Goal: Transaction & Acquisition: Purchase product/service

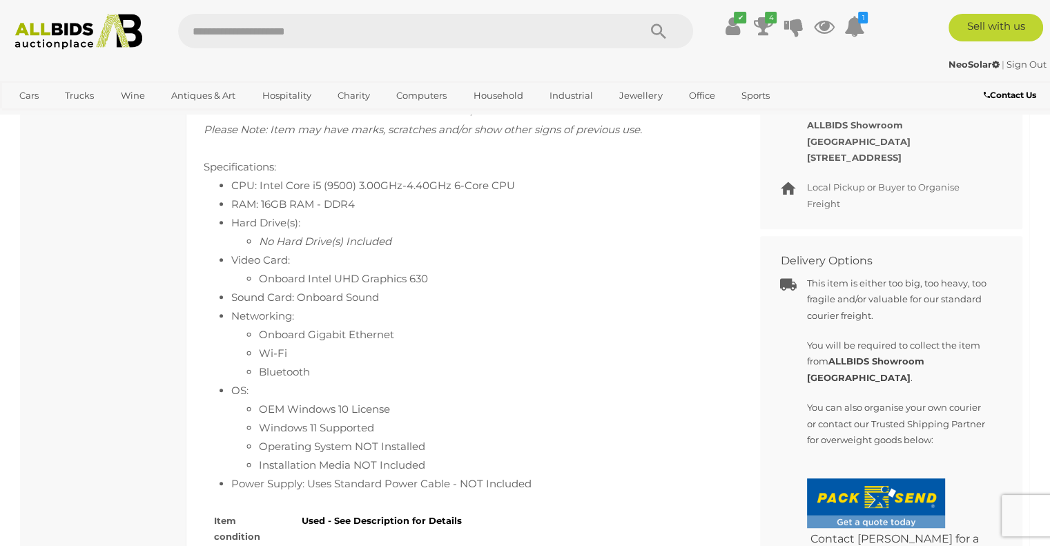
scroll to position [682, 0]
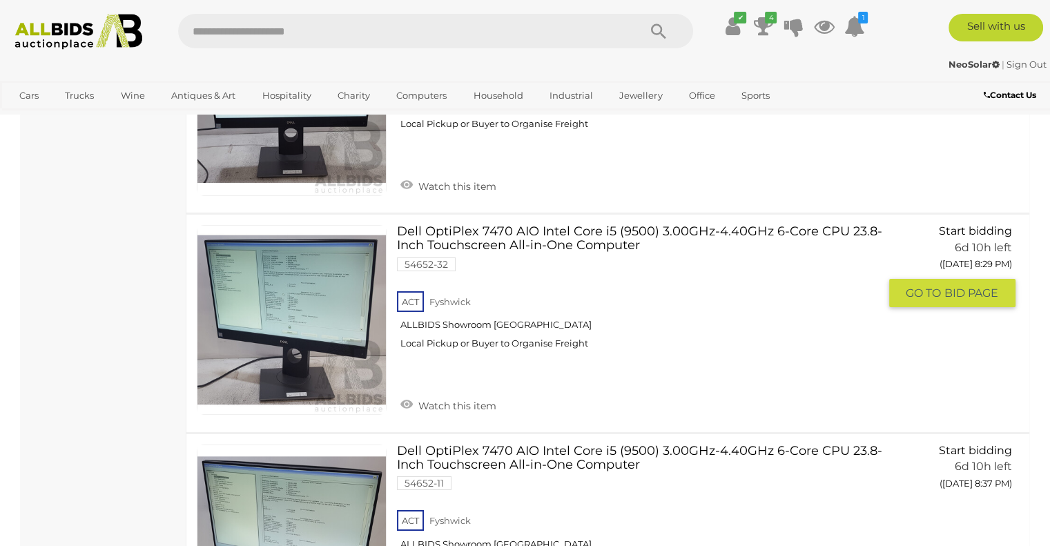
scroll to position [4544, 0]
click at [266, 254] on link at bounding box center [292, 321] width 190 height 190
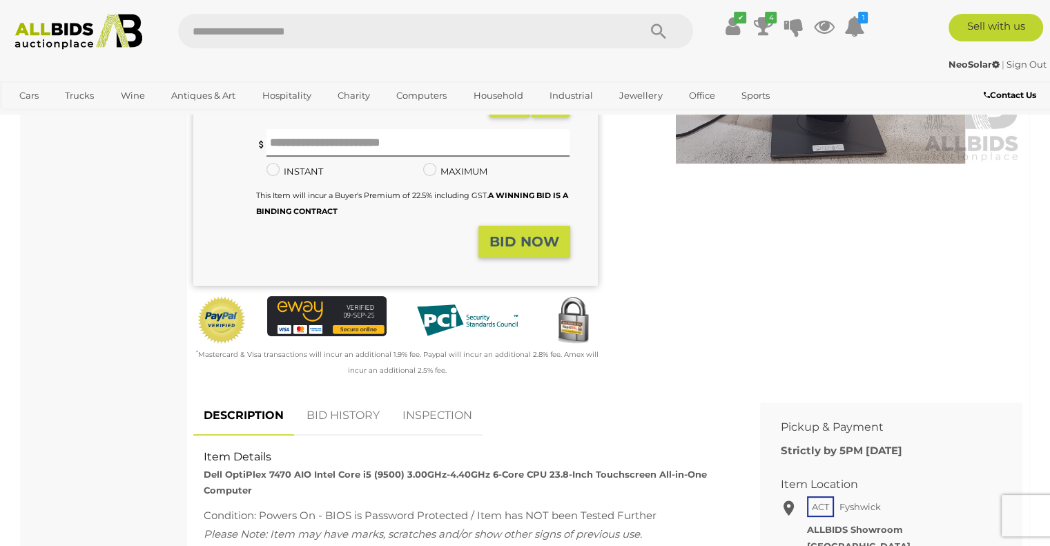
scroll to position [267, 0]
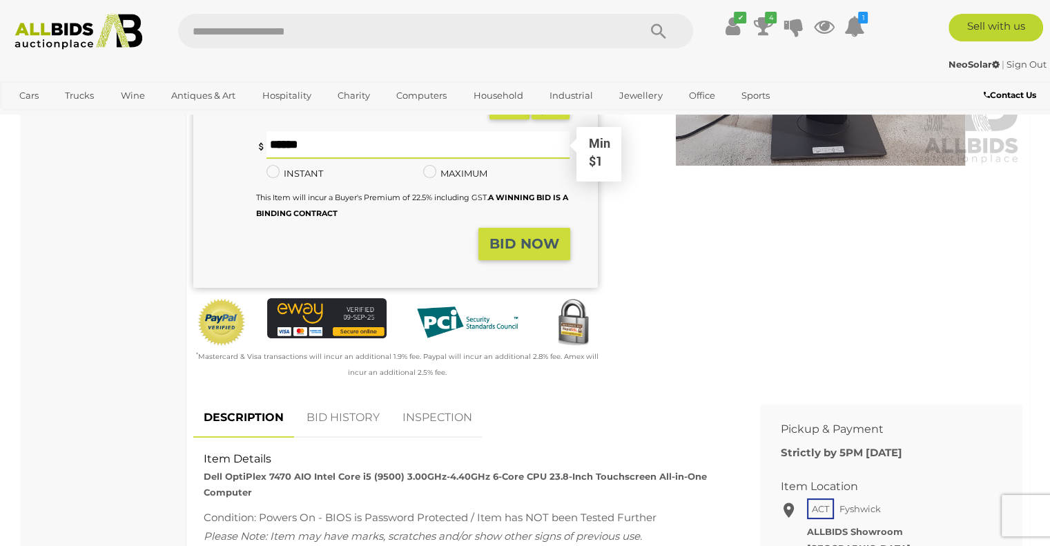
click at [323, 133] on input "text" at bounding box center [418, 145] width 304 height 28
type input "**"
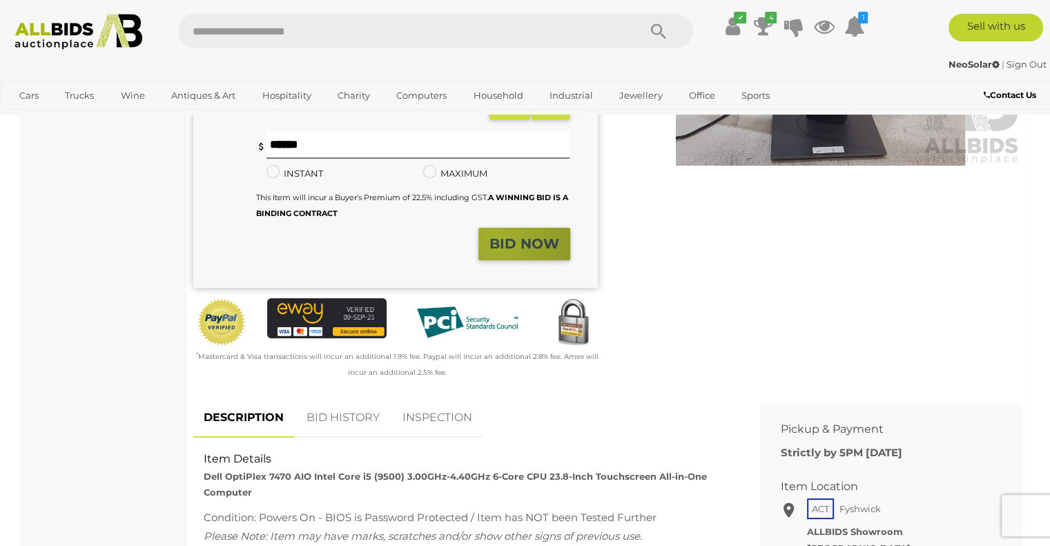
click at [496, 239] on strong "BID NOW" at bounding box center [524, 243] width 70 height 17
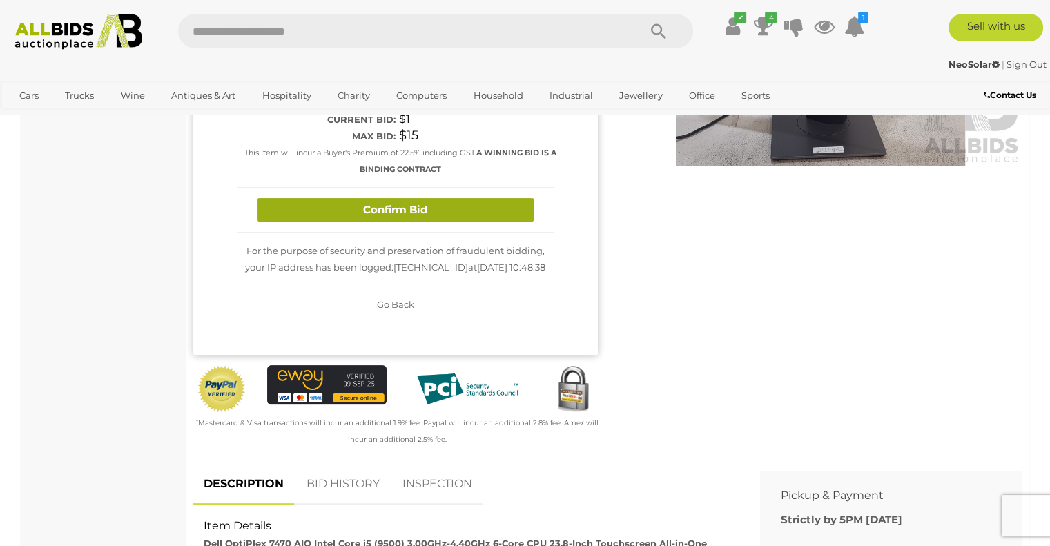
click at [421, 217] on button "Confirm Bid" at bounding box center [395, 210] width 276 height 24
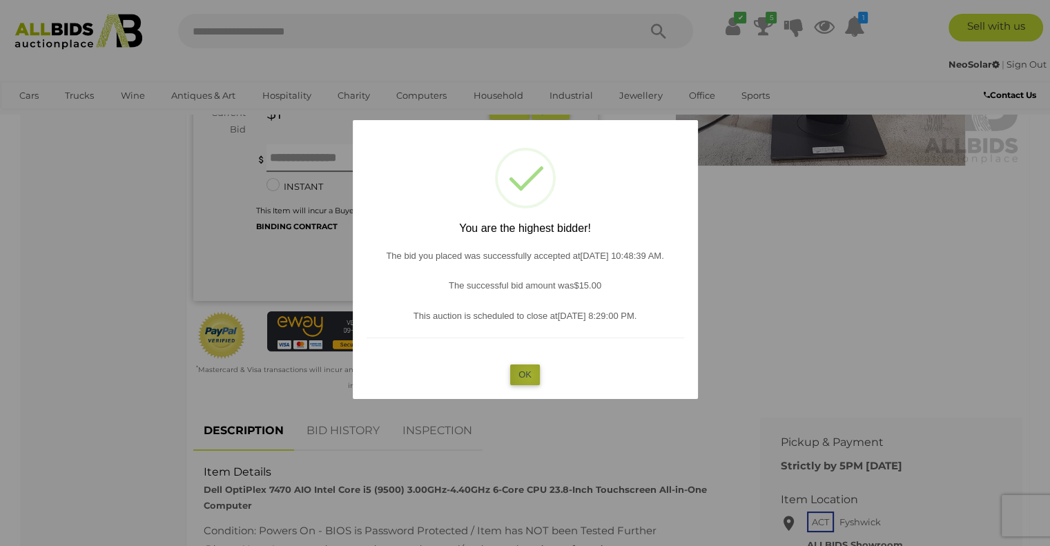
click at [530, 374] on button "OK" at bounding box center [525, 374] width 30 height 20
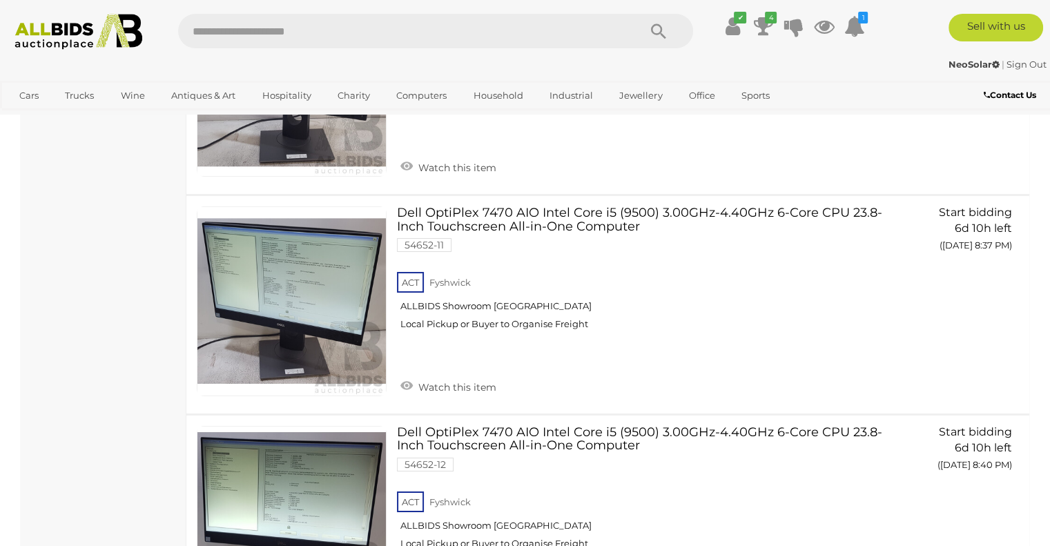
scroll to position [4664, 0]
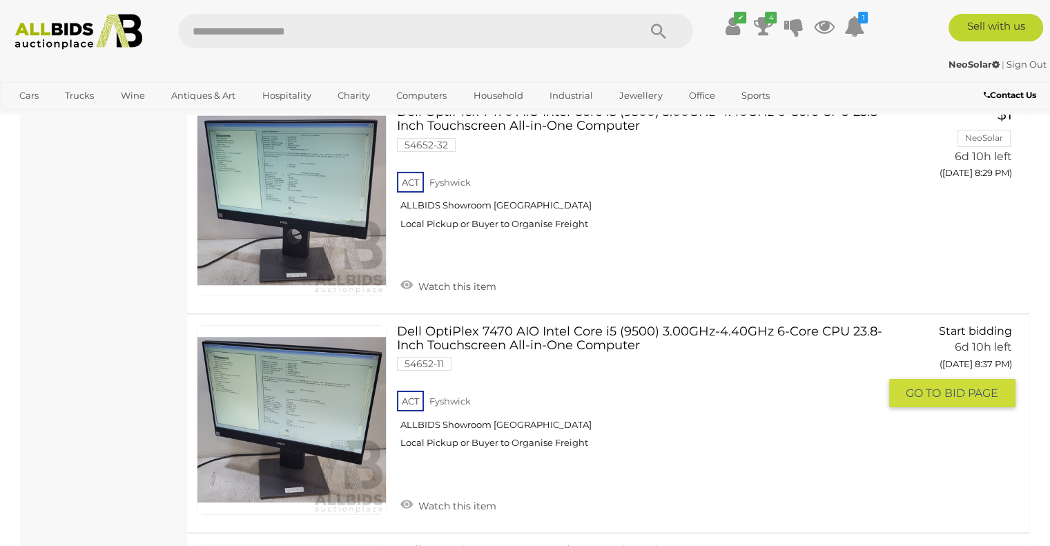
click at [274, 389] on link at bounding box center [292, 420] width 190 height 190
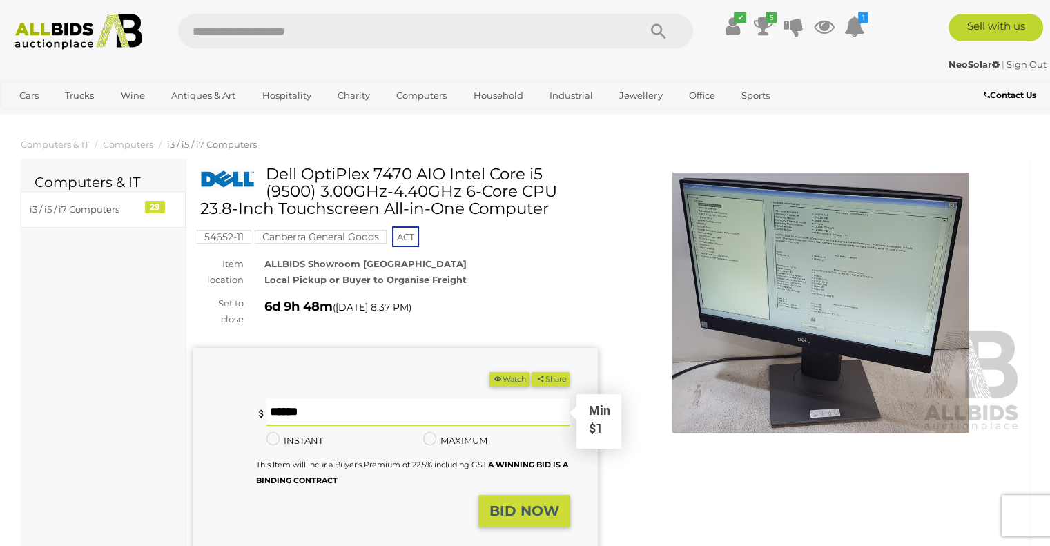
click at [281, 415] on input "text" at bounding box center [418, 412] width 304 height 28
type input "**"
click at [535, 507] on strong "BID NOW" at bounding box center [524, 511] width 70 height 17
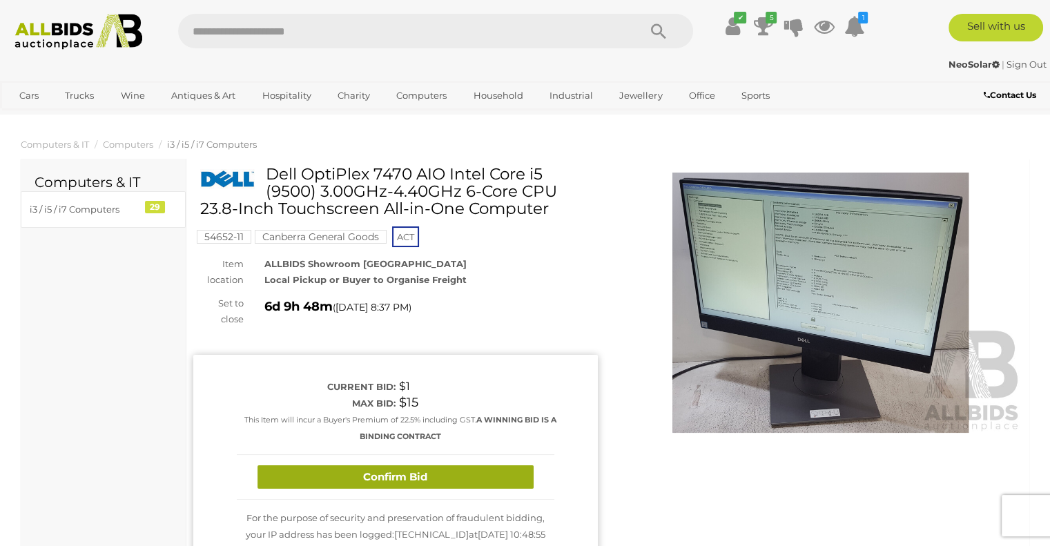
drag, startPoint x: 453, startPoint y: 464, endPoint x: 442, endPoint y: 469, distance: 12.3
click at [442, 469] on div "Confirm Bid" at bounding box center [396, 478] width 318 height 46
click at [419, 478] on button "Confirm Bid" at bounding box center [395, 477] width 276 height 24
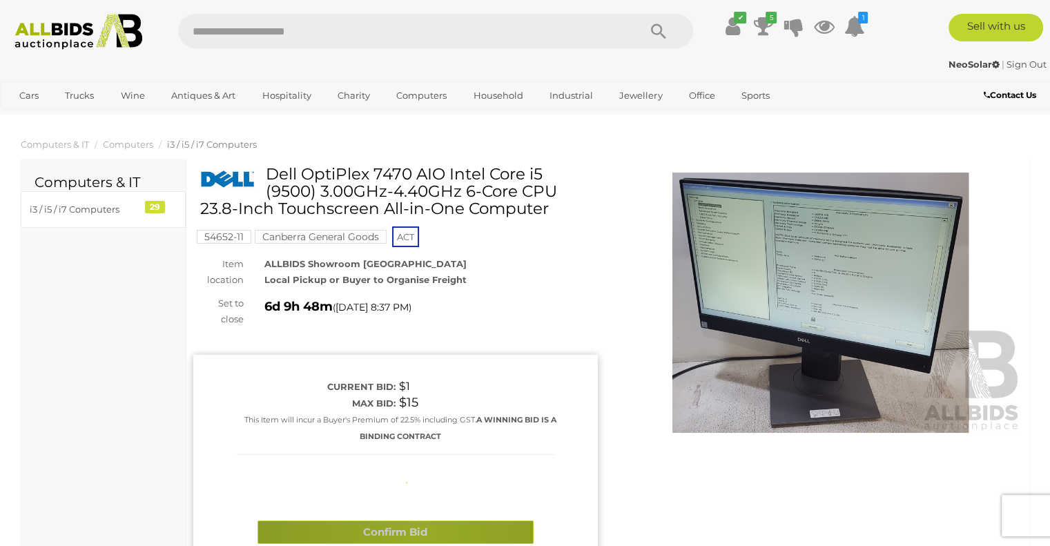
click at [419, 478] on div "Current bid: $1 Max bid: $15 A WINNING BID IS A BINDING CONTRACT" at bounding box center [395, 507] width 349 height 277
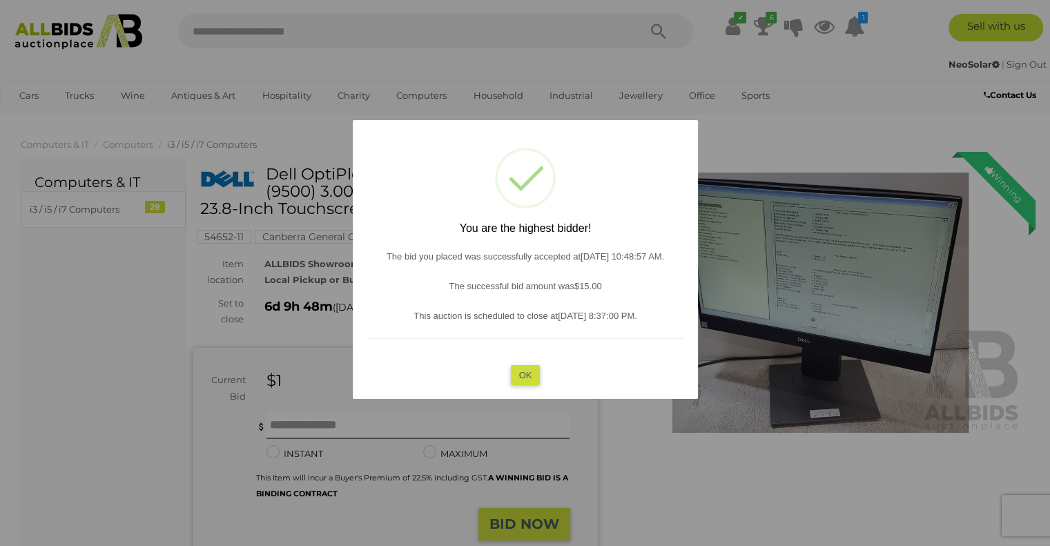
click at [521, 382] on button "OK" at bounding box center [525, 374] width 30 height 20
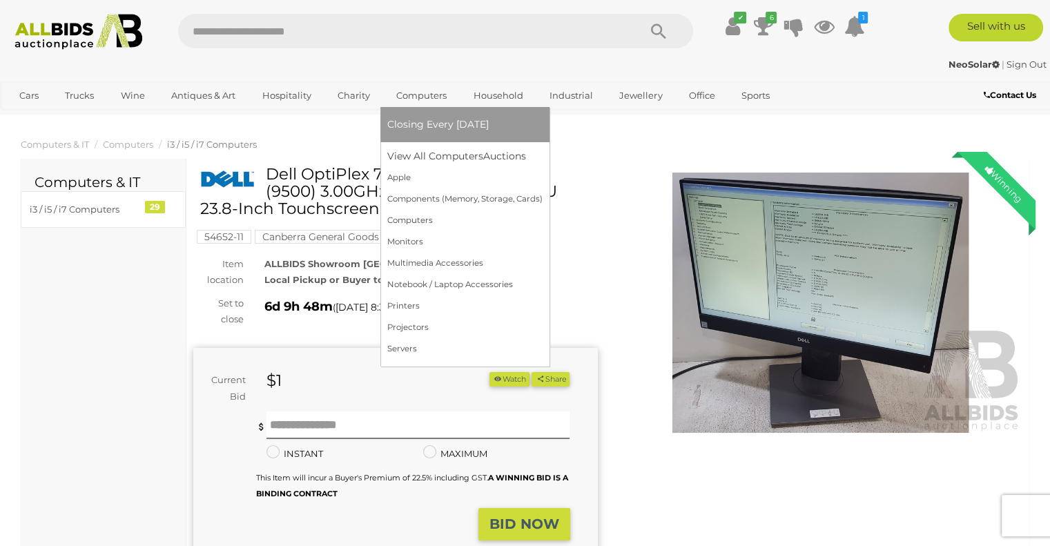
click at [422, 104] on link "Computers" at bounding box center [421, 95] width 68 height 23
click at [406, 342] on link "Servers" at bounding box center [464, 348] width 155 height 21
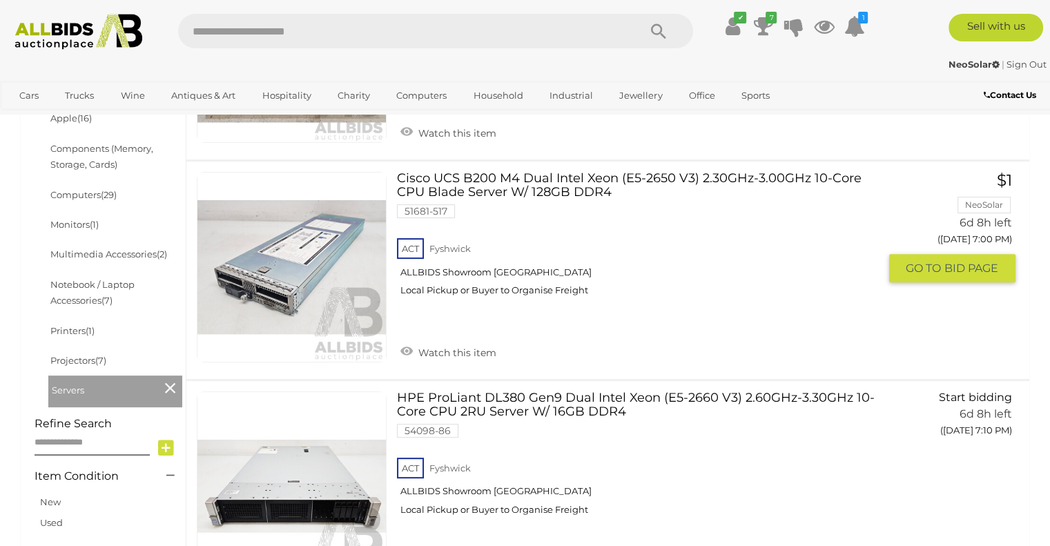
scroll to position [355, 0]
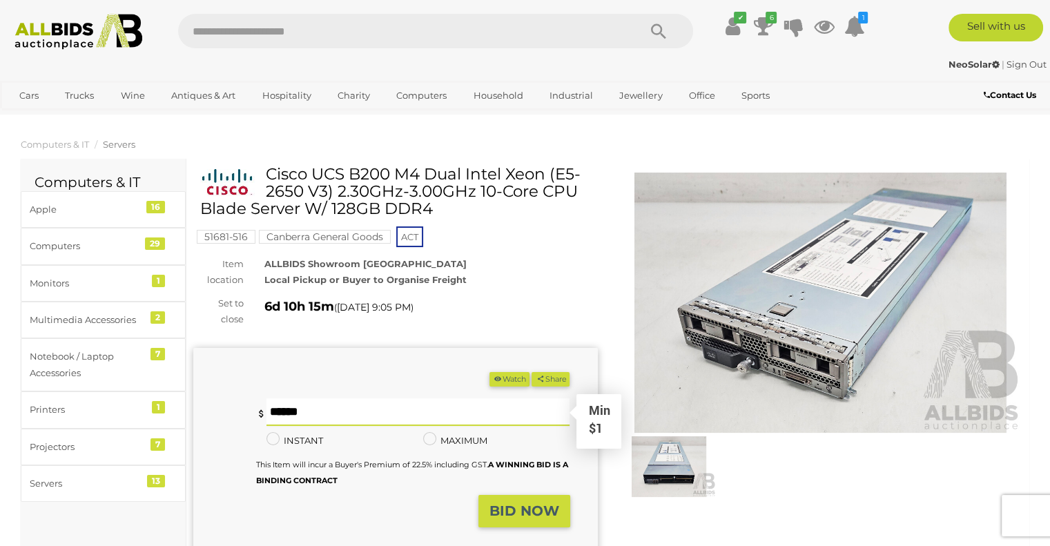
click at [302, 418] on input "text" at bounding box center [418, 412] width 304 height 28
type input "*"
click at [518, 516] on strong "BID NOW" at bounding box center [524, 511] width 70 height 17
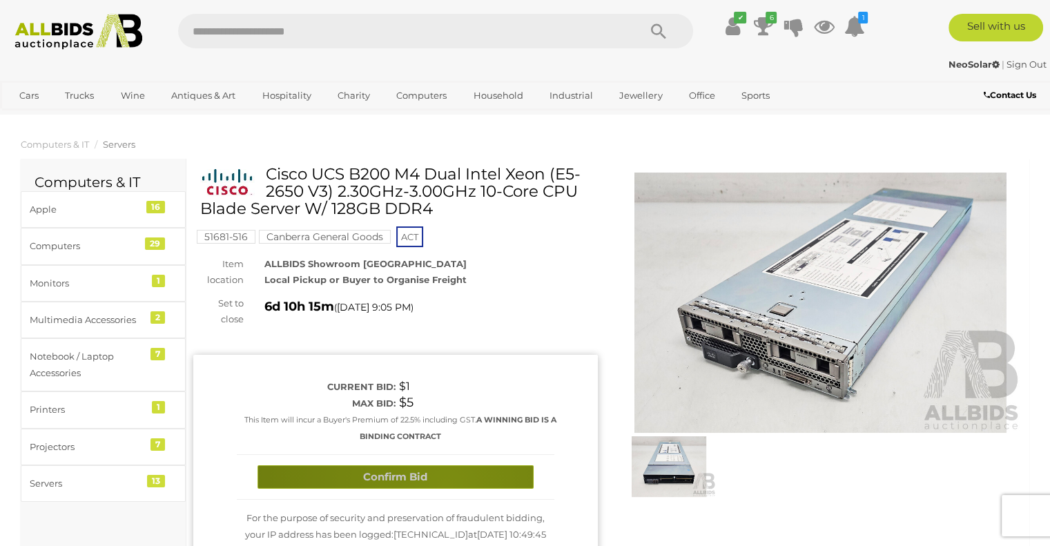
click at [445, 485] on button "Confirm Bid" at bounding box center [395, 477] width 276 height 24
